Goal: Transaction & Acquisition: Purchase product/service

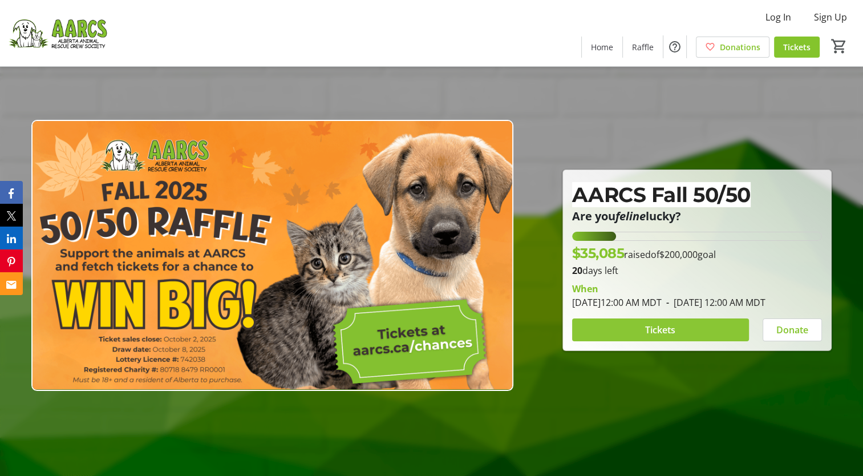
click at [670, 336] on span "Tickets" at bounding box center [660, 330] width 30 height 14
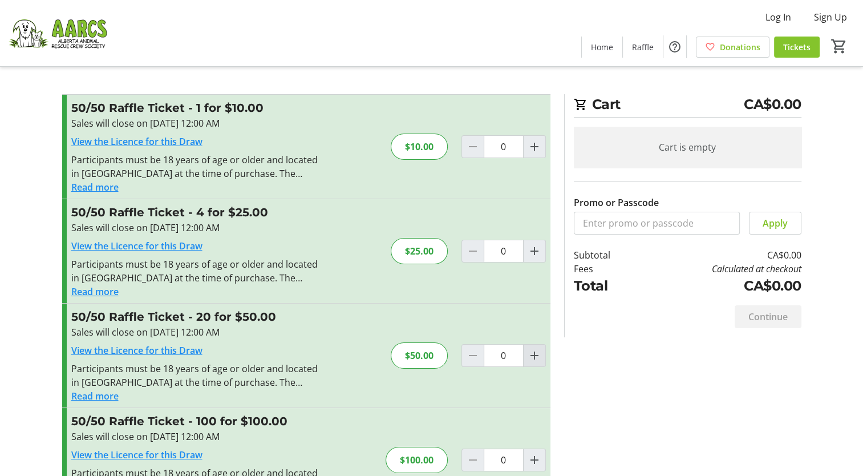
click at [529, 355] on mat-icon "Increment by one" at bounding box center [535, 356] width 14 height 14
type input "1"
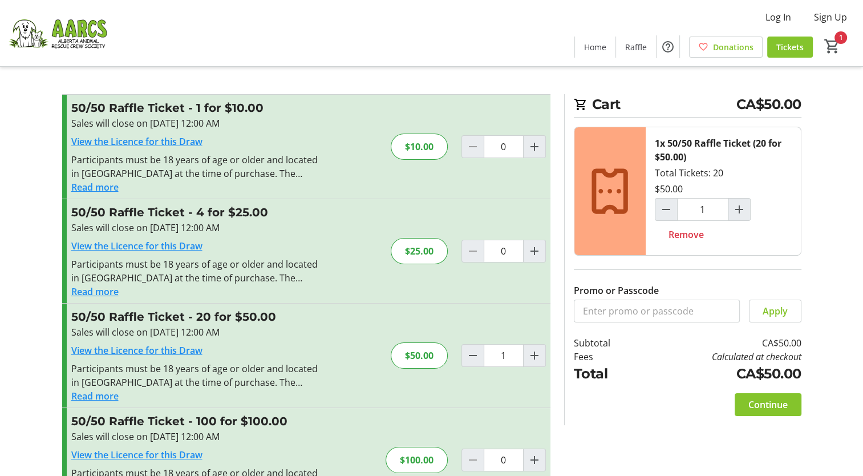
scroll to position [48, 0]
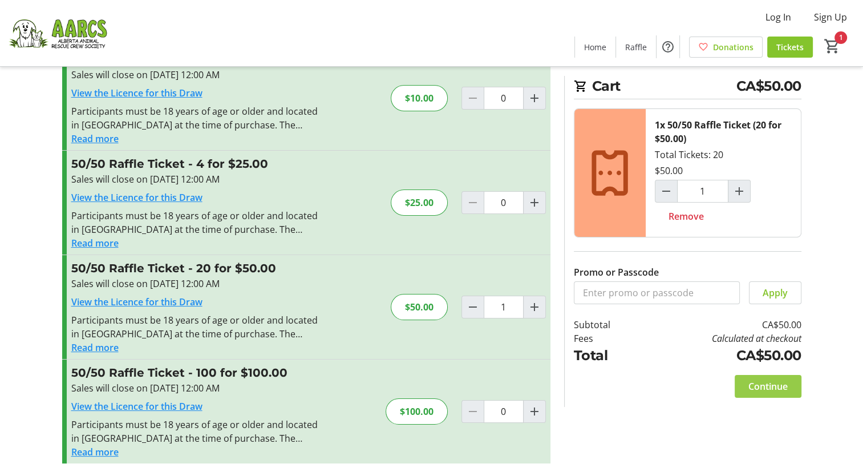
click at [750, 385] on span "Continue" at bounding box center [767, 386] width 39 height 14
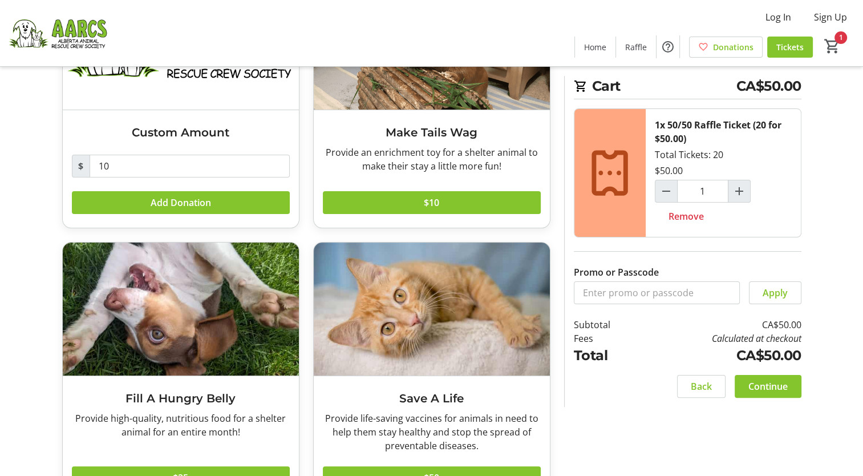
scroll to position [192, 0]
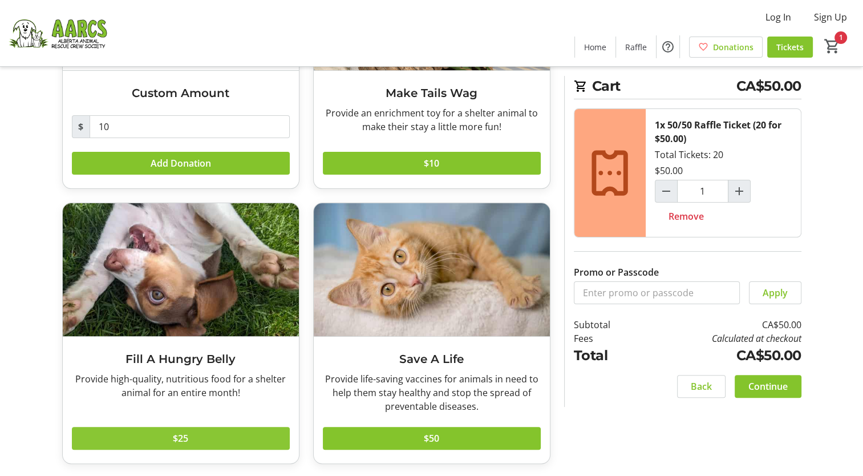
click at [246, 435] on span at bounding box center [181, 437] width 218 height 27
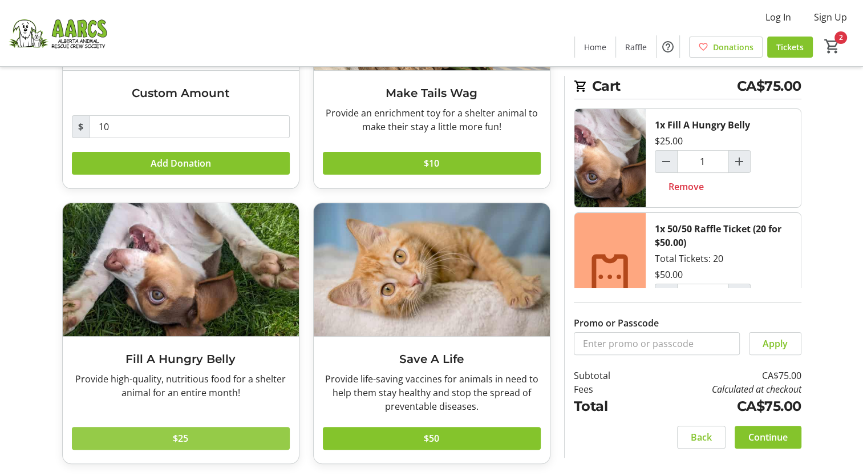
click at [264, 439] on span at bounding box center [181, 437] width 218 height 27
type input "2"
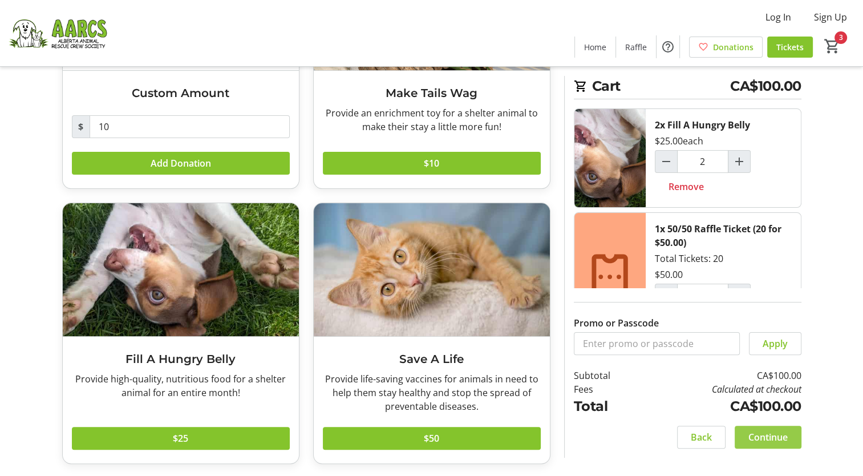
click at [770, 441] on span "Continue" at bounding box center [767, 437] width 39 height 14
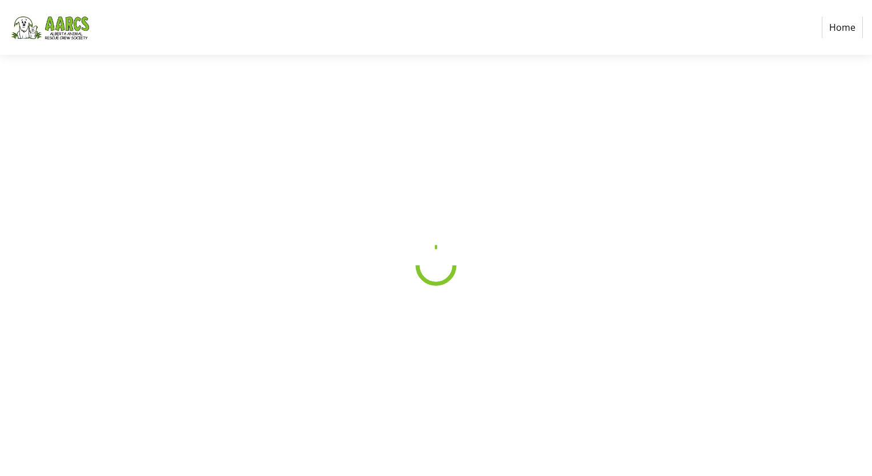
select select "CA"
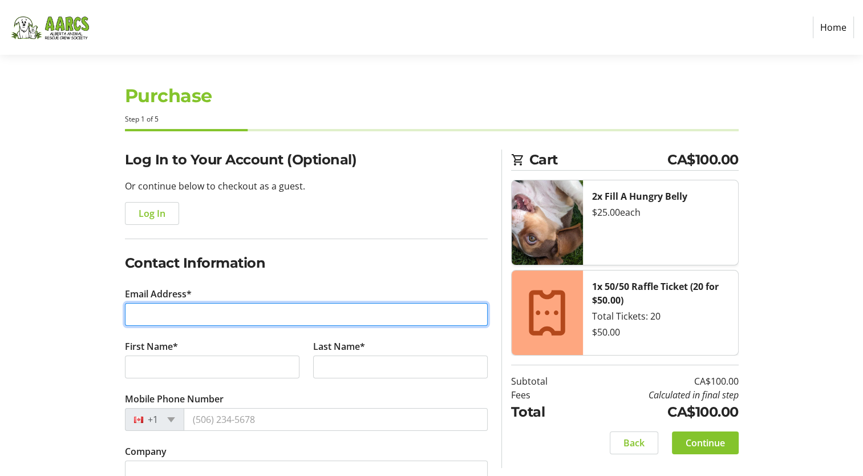
click at [185, 307] on input "Email Address*" at bounding box center [306, 314] width 363 height 23
type input "[EMAIL_ADDRESS][DOMAIN_NAME]"
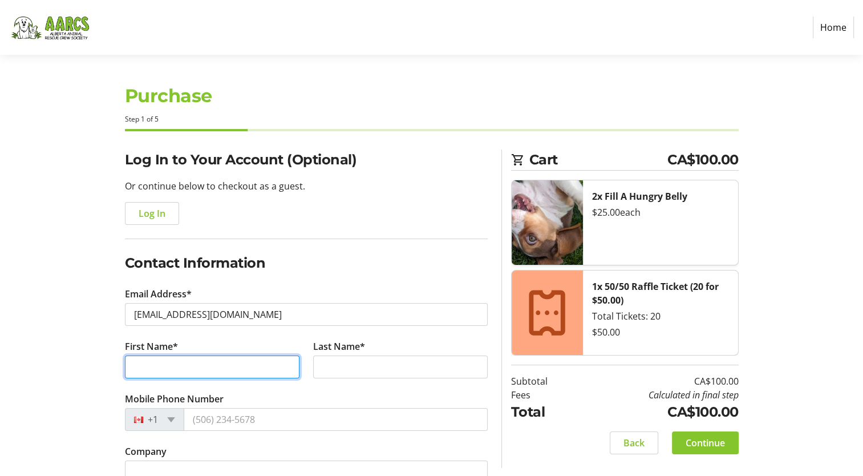
type input "[PERSON_NAME]"
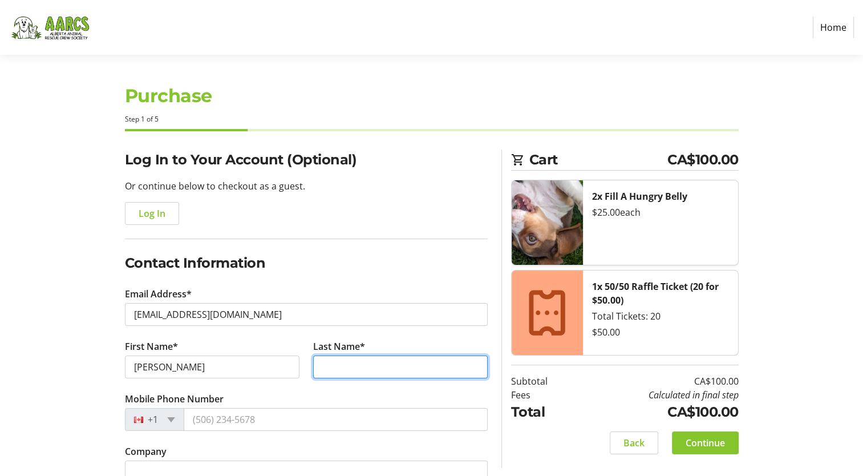
type input "Yanitski"
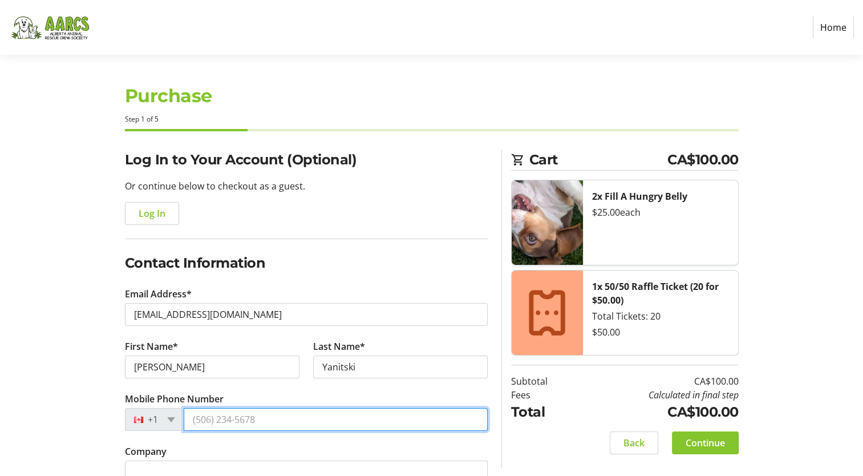
type input "[PHONE_NUMBER]"
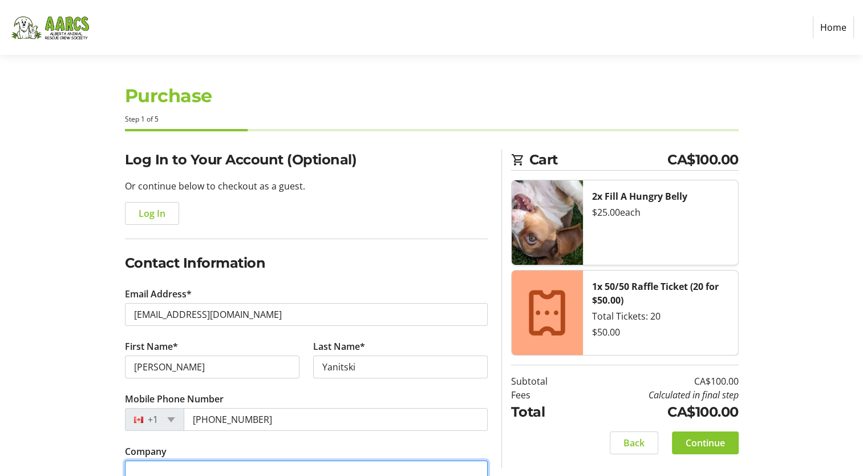
type input "The Evergreens Foundation"
type input "[STREET_ADDRESS][PERSON_NAME]"
type input "[PERSON_NAME]"
select select "AB"
type input "T7V 2C9"
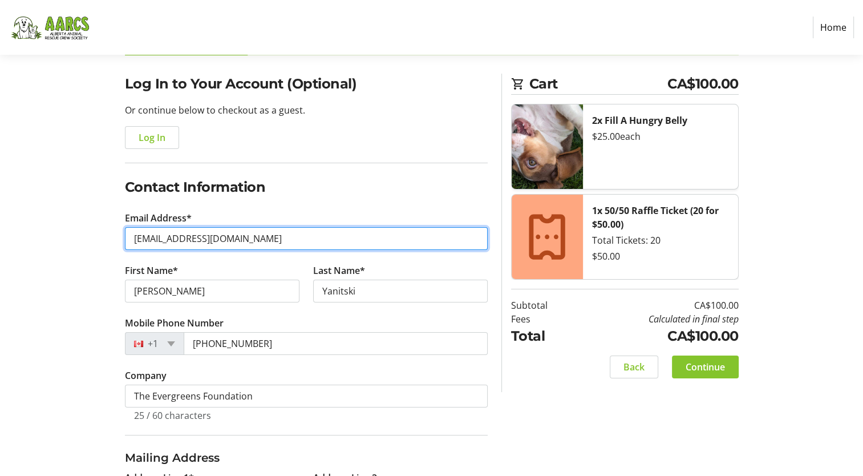
scroll to position [171, 0]
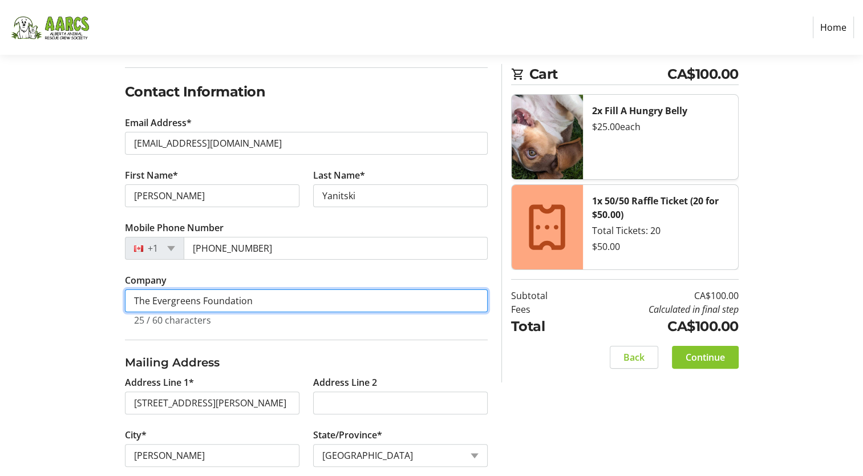
drag, startPoint x: 220, startPoint y: 301, endPoint x: -2, endPoint y: 280, distance: 223.5
click at [0, 280] on html "Home Purchase Step 1 of 5 Cart CA$100.00 2x Fill A Hungry Belly $25.00 each 1x …" at bounding box center [431, 223] width 863 height 789
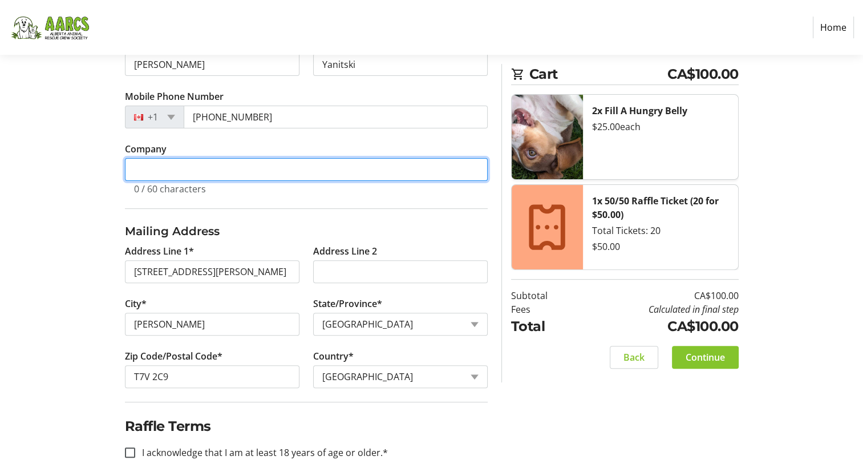
scroll to position [311, 0]
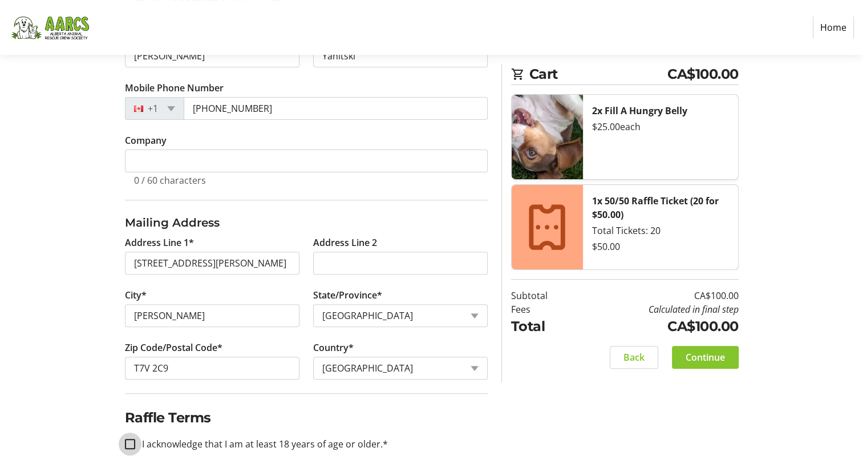
click at [125, 444] on input "I acknowledge that I am at least 18 years of age or older.*" at bounding box center [130, 444] width 10 height 10
checkbox input "true"
click at [712, 366] on span at bounding box center [705, 356] width 67 height 27
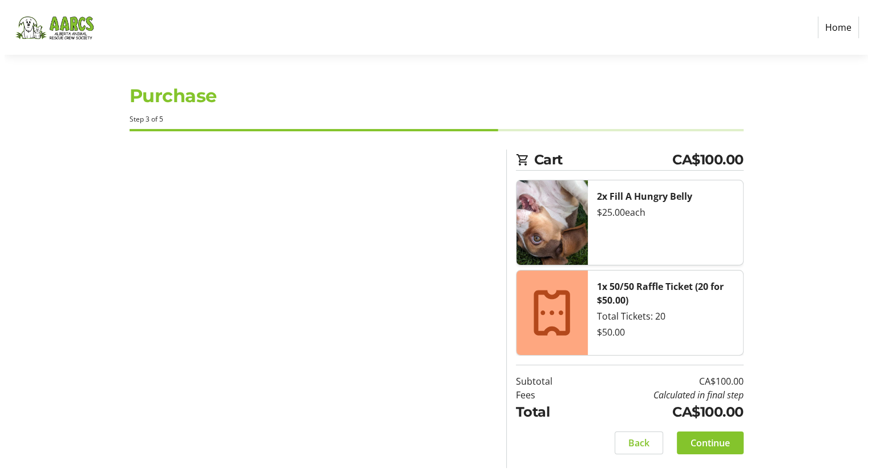
scroll to position [0, 0]
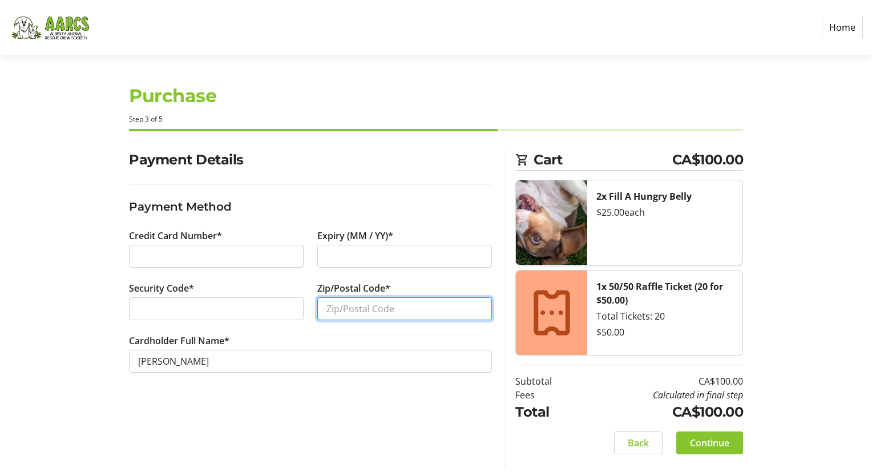
click at [376, 309] on input "Zip/Postal Code*" at bounding box center [404, 308] width 175 height 23
type input "T7V 2C9"
click at [716, 451] on span at bounding box center [709, 442] width 67 height 27
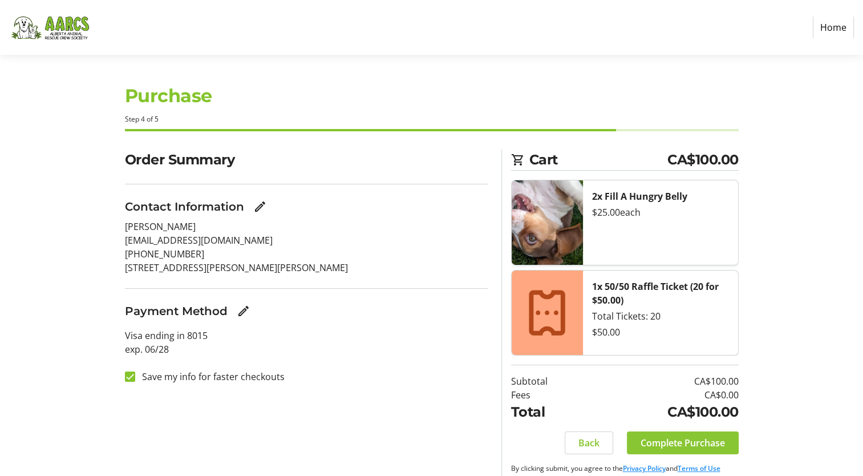
click at [675, 442] on span "Complete Purchase" at bounding box center [683, 443] width 84 height 14
